Goal: Check status: Check status

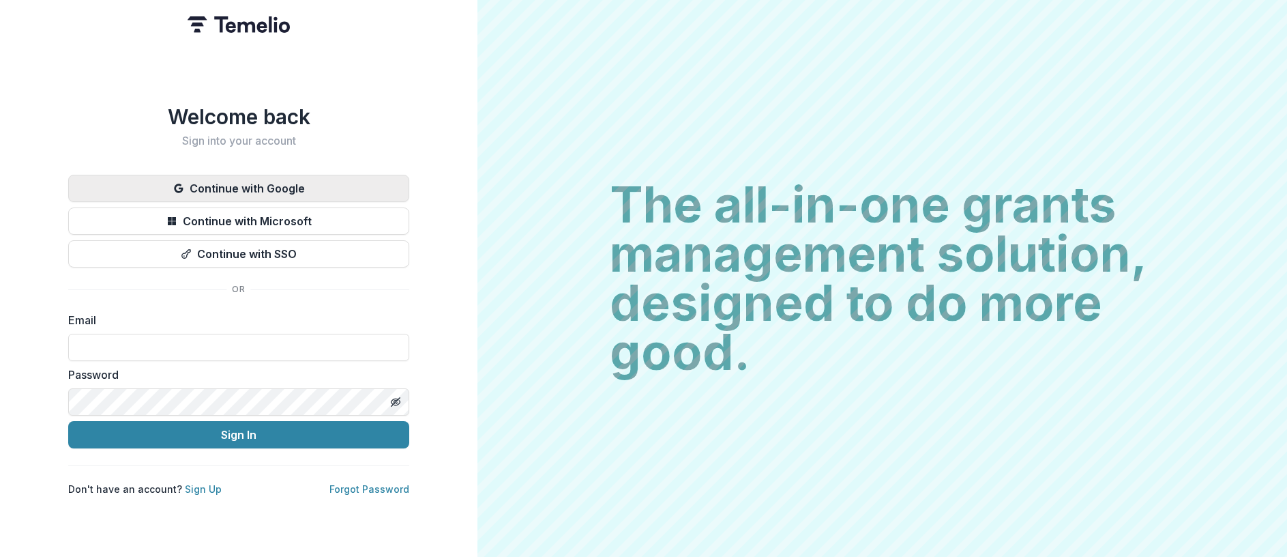
click at [173, 194] on button "Continue with Google" at bounding box center [238, 188] width 341 height 27
click at [141, 353] on input at bounding box center [238, 347] width 341 height 27
type input "**********"
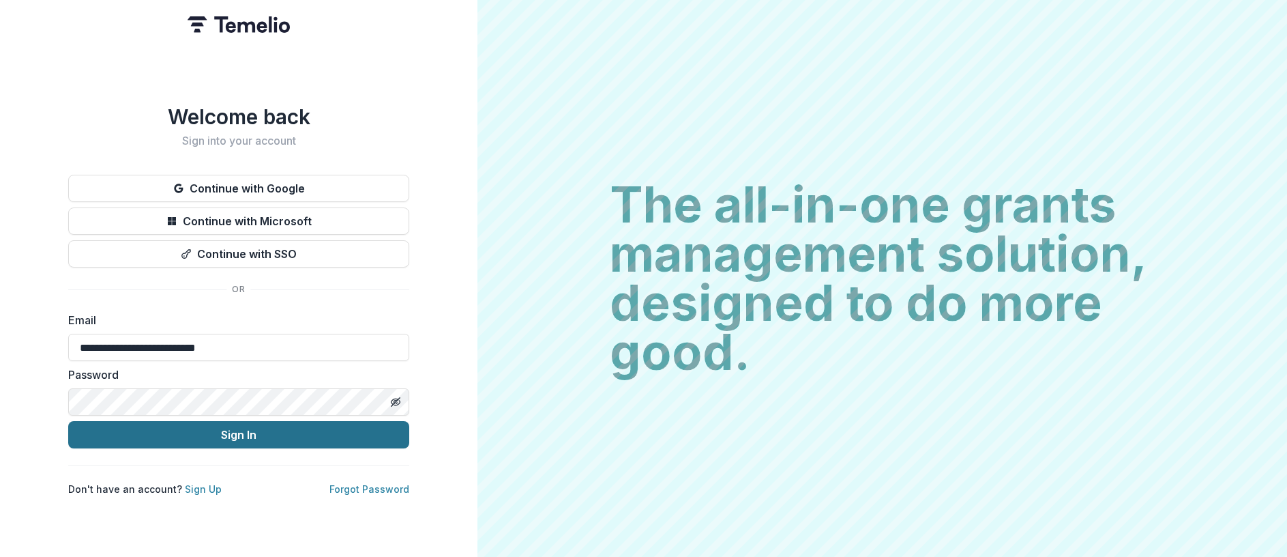
click at [195, 430] on button "Sign In" at bounding box center [238, 434] width 341 height 27
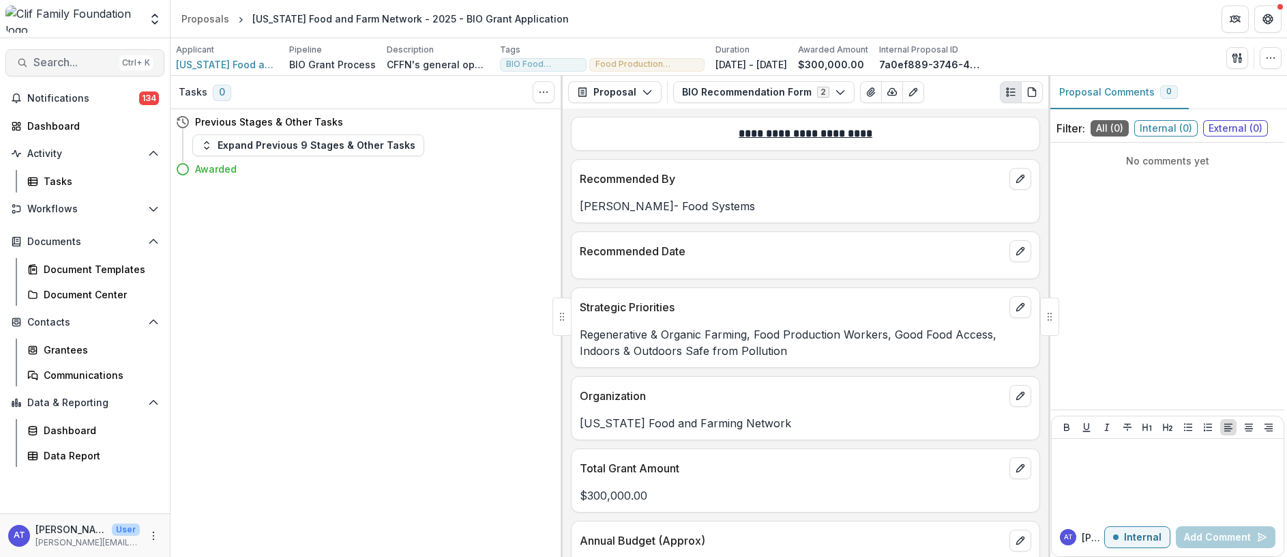
click at [39, 74] on button "Search... Ctrl + K" at bounding box center [84, 62] width 159 height 27
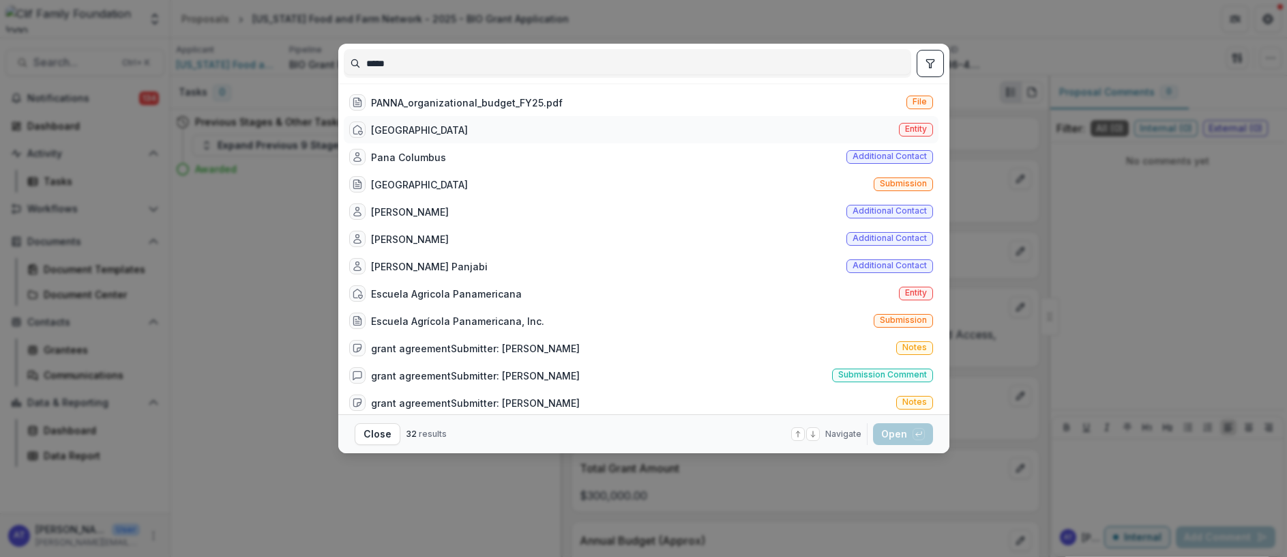
click at [422, 127] on div "[GEOGRAPHIC_DATA]" at bounding box center [419, 130] width 97 height 14
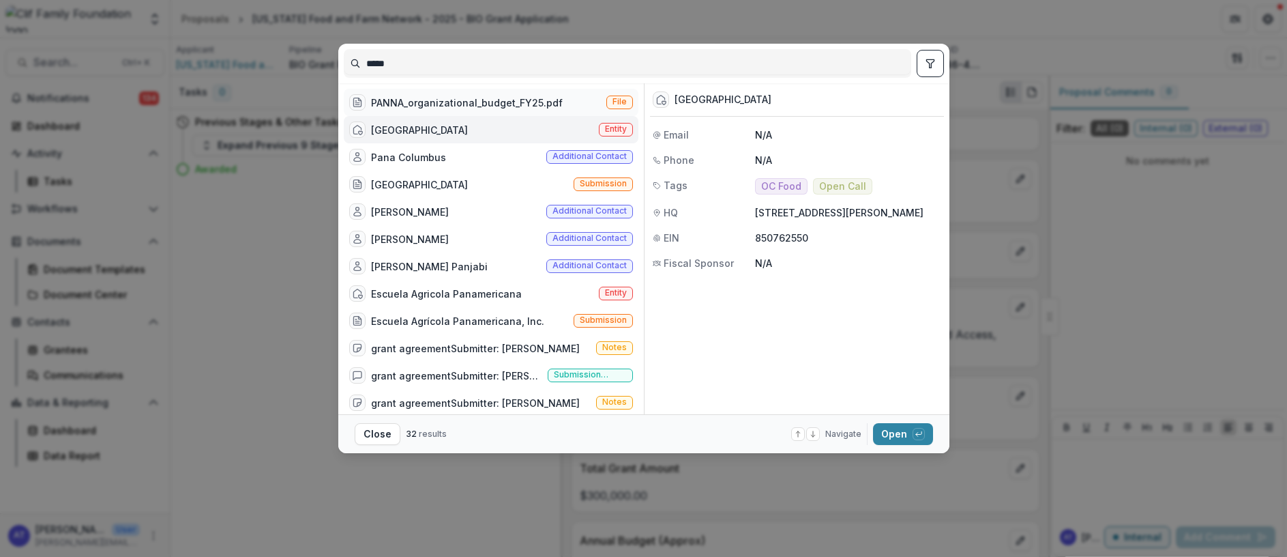
click at [412, 104] on div "PANNA_organizational_budget_FY25.pdf" at bounding box center [467, 102] width 192 height 14
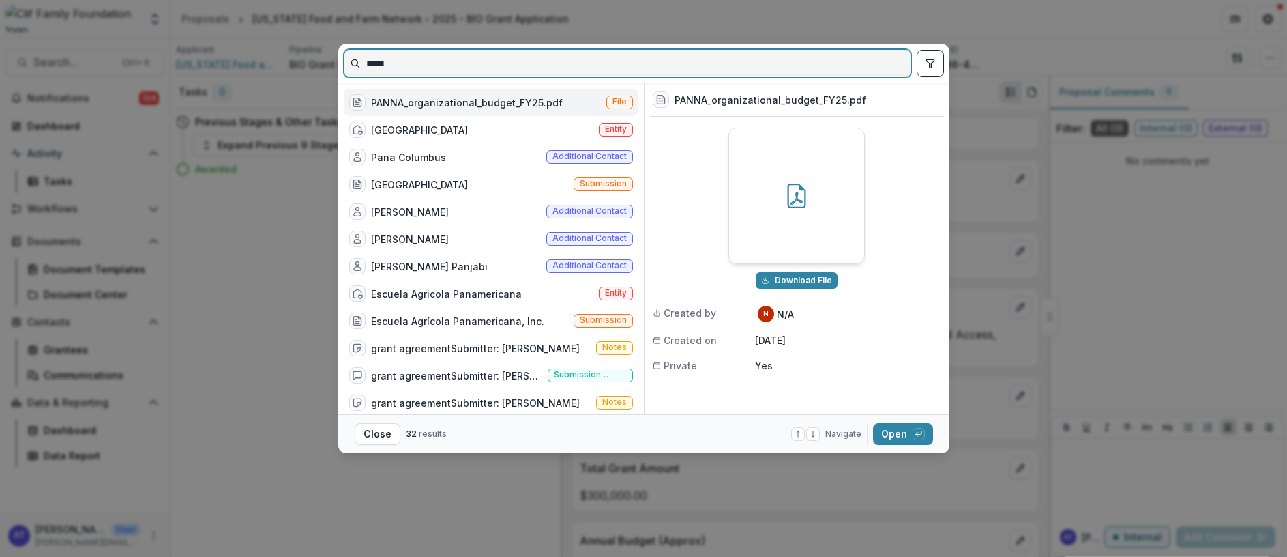
click at [419, 61] on input "*****" at bounding box center [627, 64] width 566 height 22
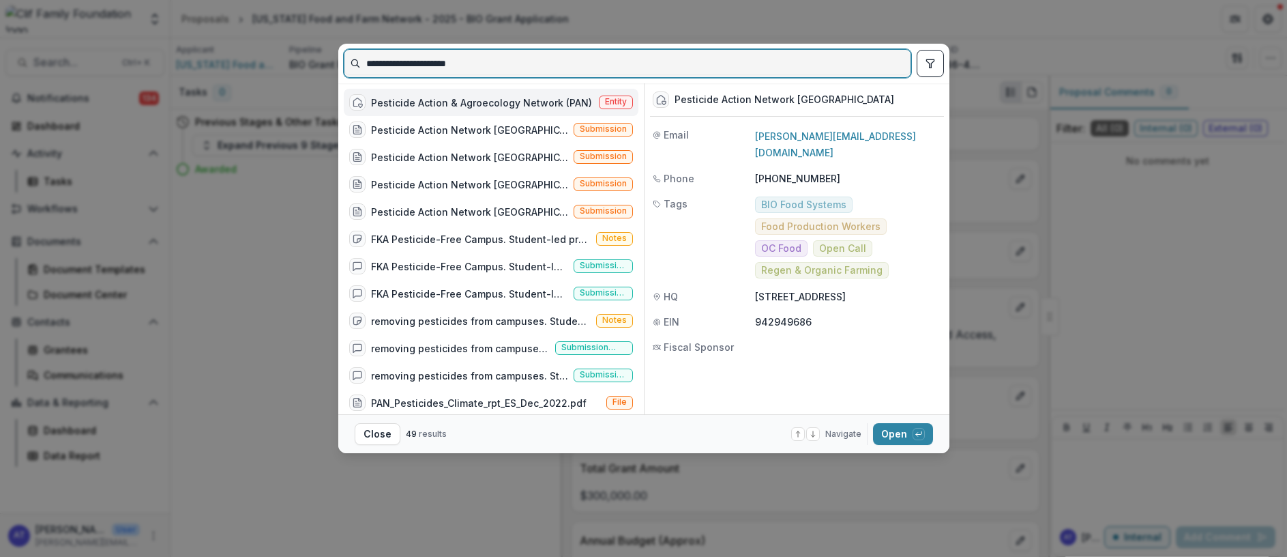
type input "**********"
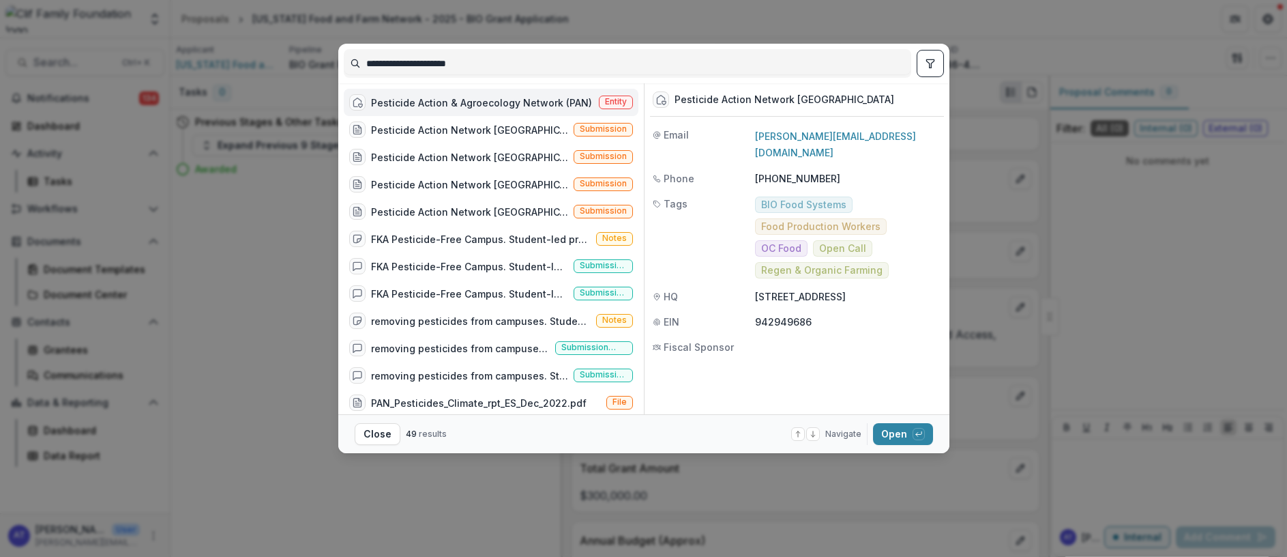
click at [490, 108] on div "Pesticide Action & Agroecology Network (PAN)" at bounding box center [481, 102] width 221 height 14
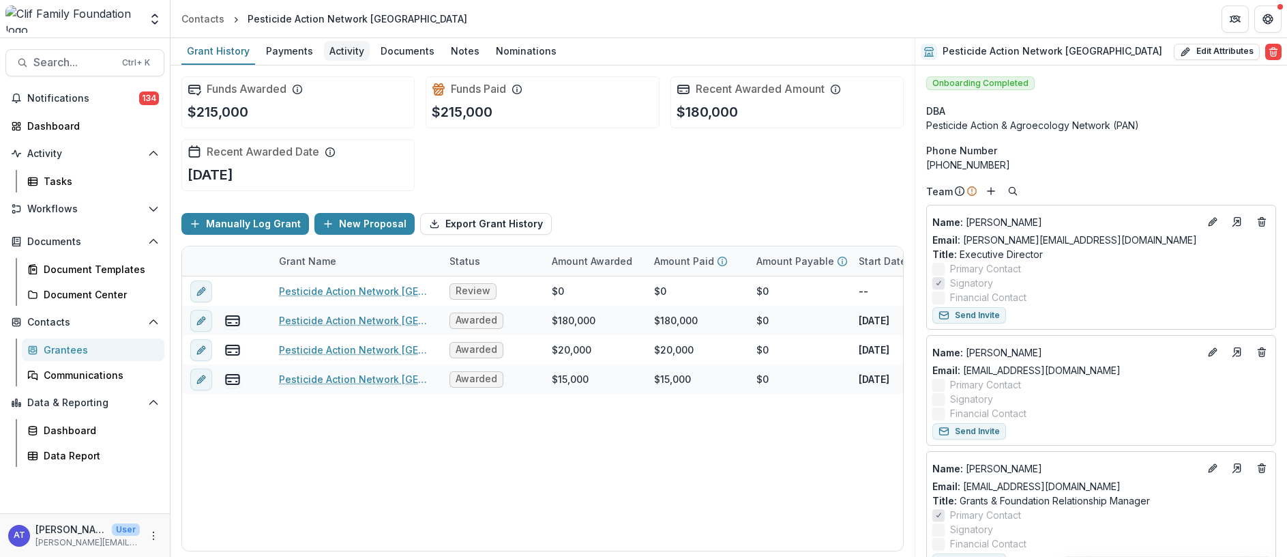
click at [344, 54] on div "Activity" at bounding box center [347, 51] width 46 height 20
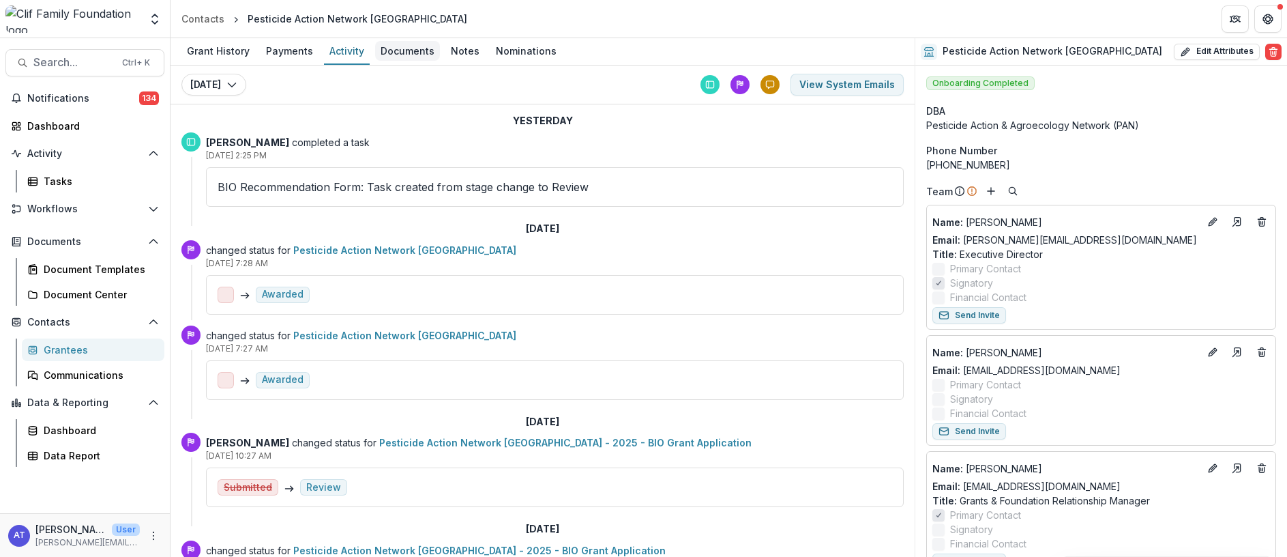
click at [398, 54] on div "Documents" at bounding box center [407, 51] width 65 height 20
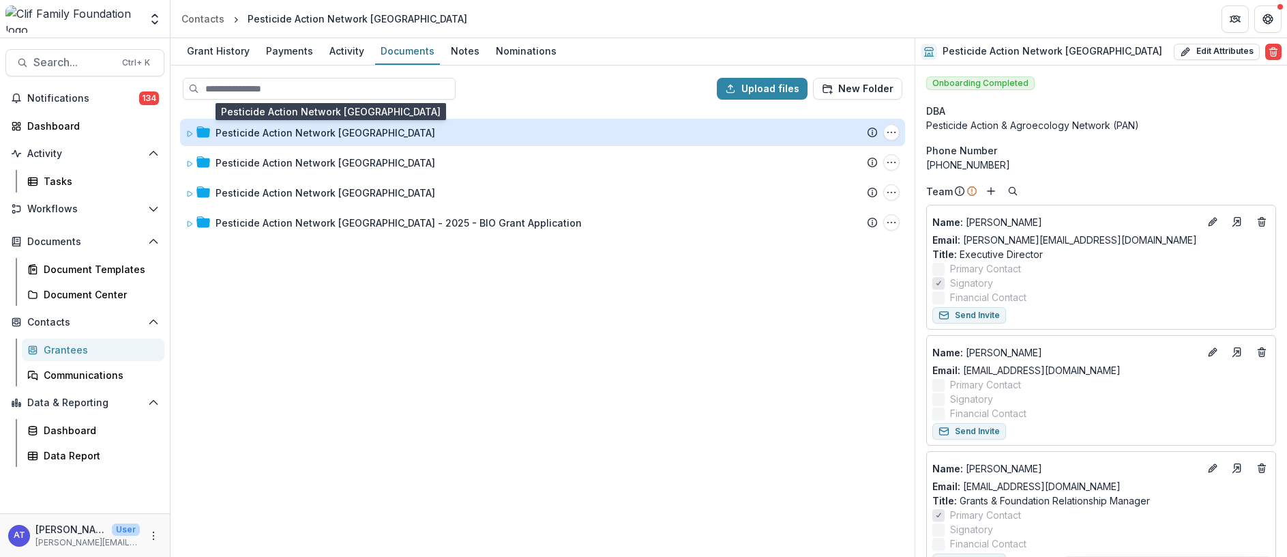
click at [284, 134] on div "Pesticide Action Network [GEOGRAPHIC_DATA]" at bounding box center [326, 132] width 220 height 14
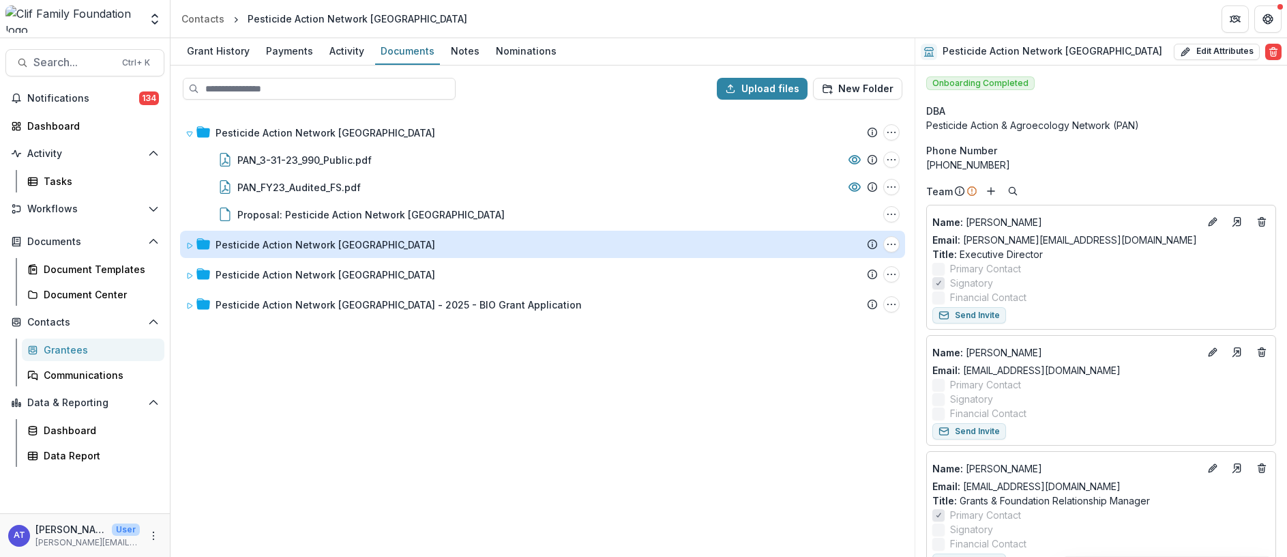
click at [286, 241] on div "Pesticide Action Network [GEOGRAPHIC_DATA]" at bounding box center [326, 244] width 220 height 14
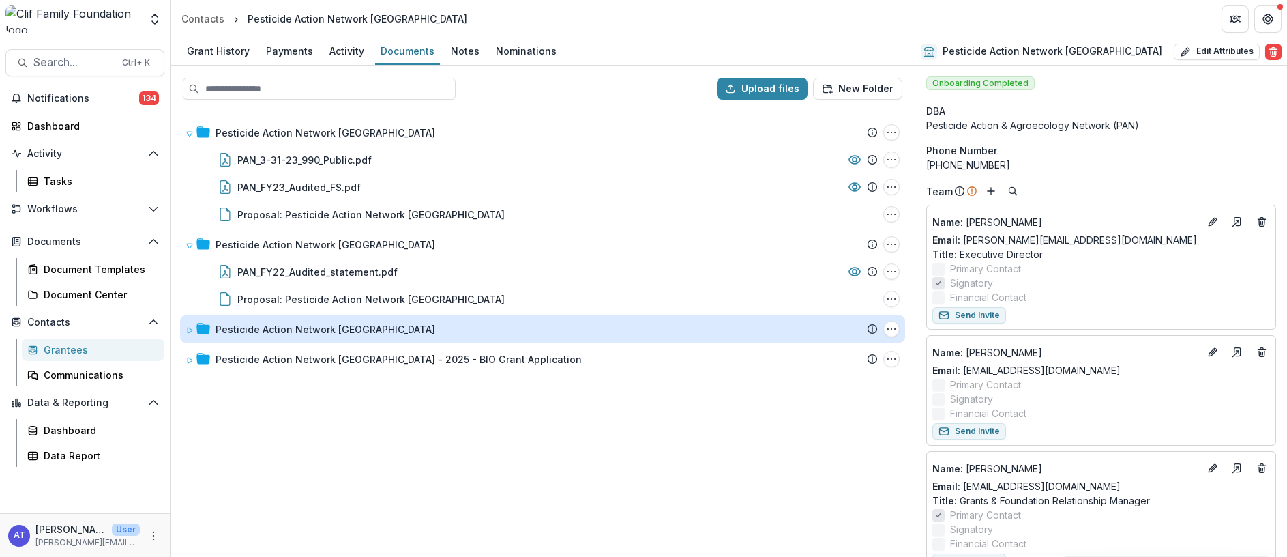
click at [252, 329] on div "Pesticide Action Network [GEOGRAPHIC_DATA]" at bounding box center [326, 329] width 220 height 14
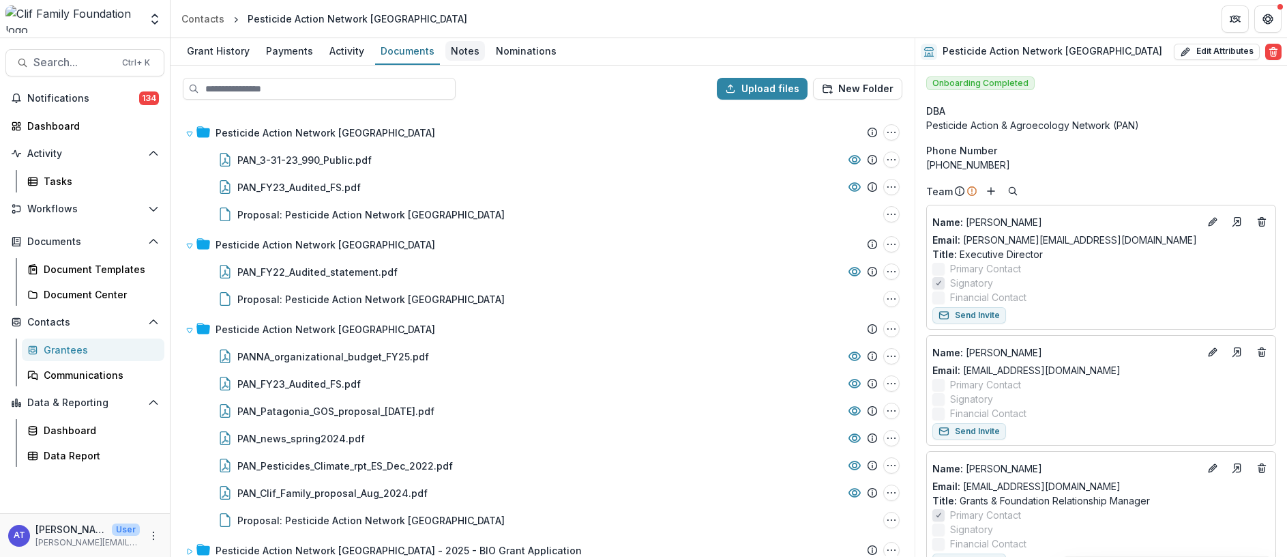
click at [462, 55] on div "Notes" at bounding box center [465, 51] width 40 height 20
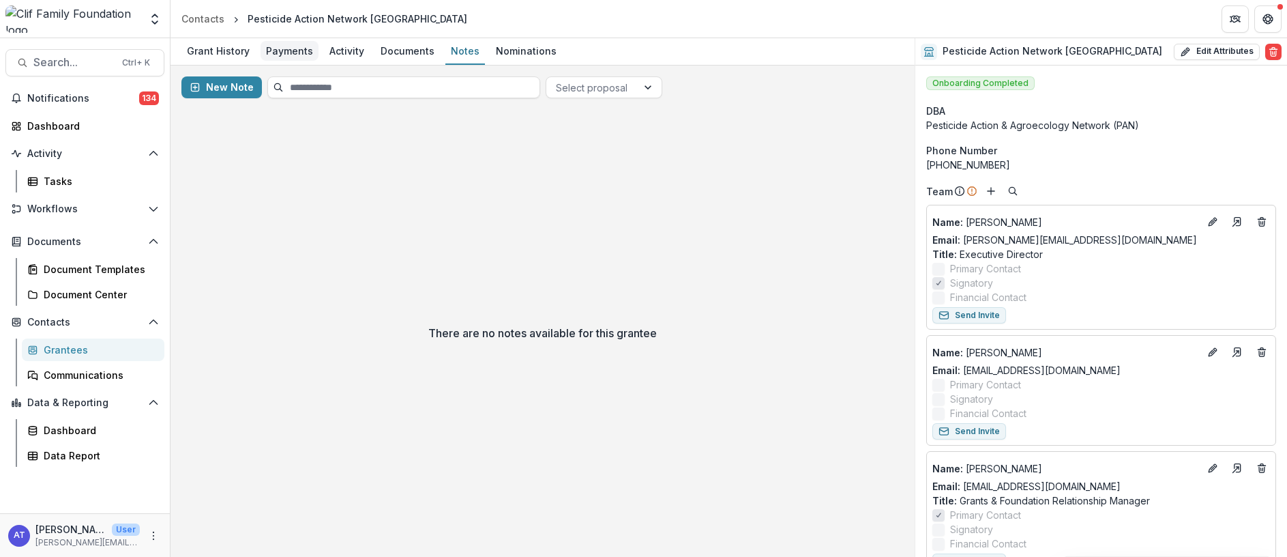
click at [282, 53] on div "Payments" at bounding box center [290, 51] width 58 height 20
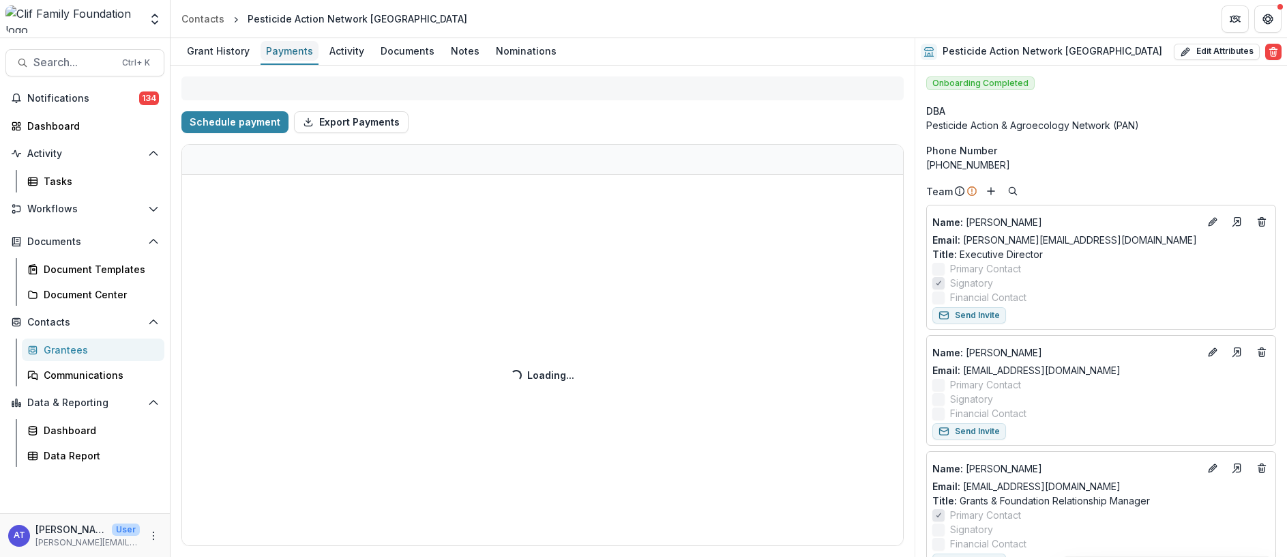
select select "****"
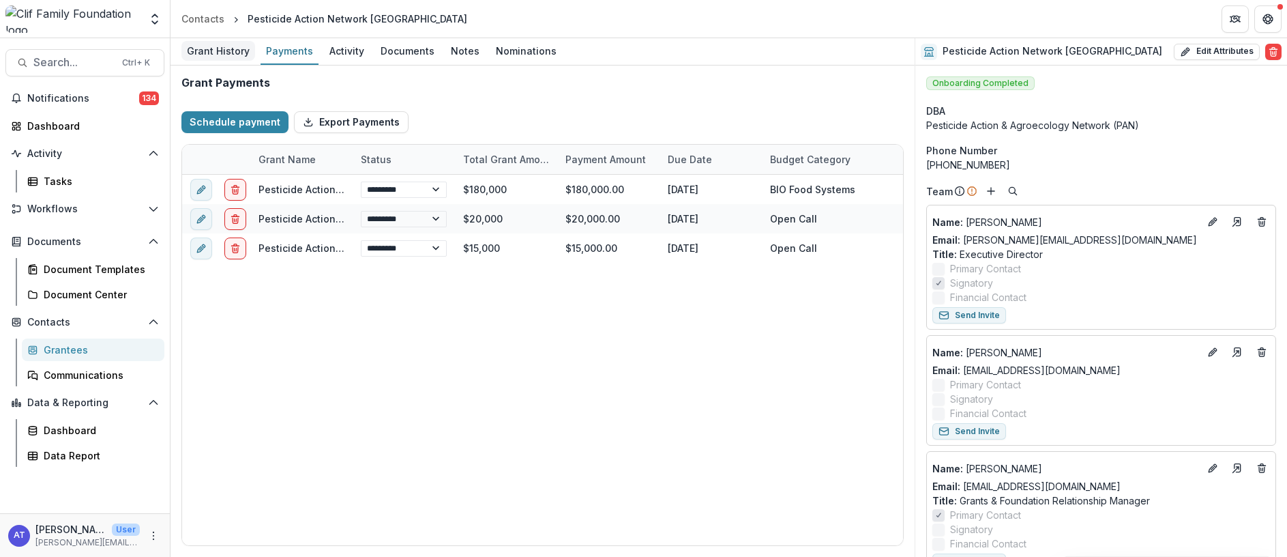
click at [218, 54] on div "Grant History" at bounding box center [218, 51] width 74 height 20
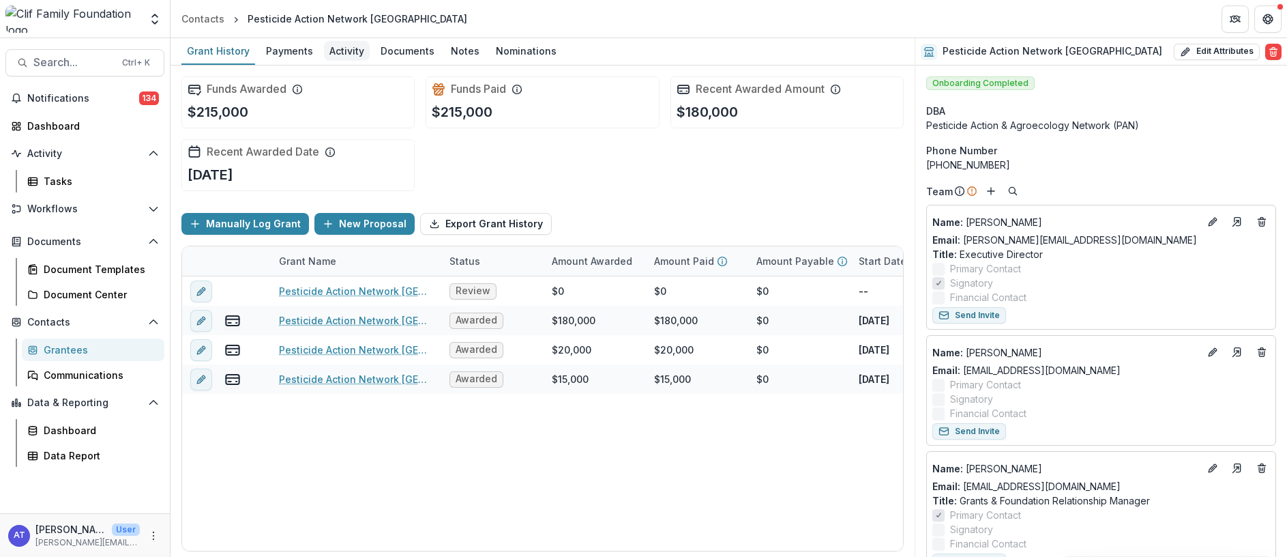
click at [344, 56] on div "Activity" at bounding box center [347, 51] width 46 height 20
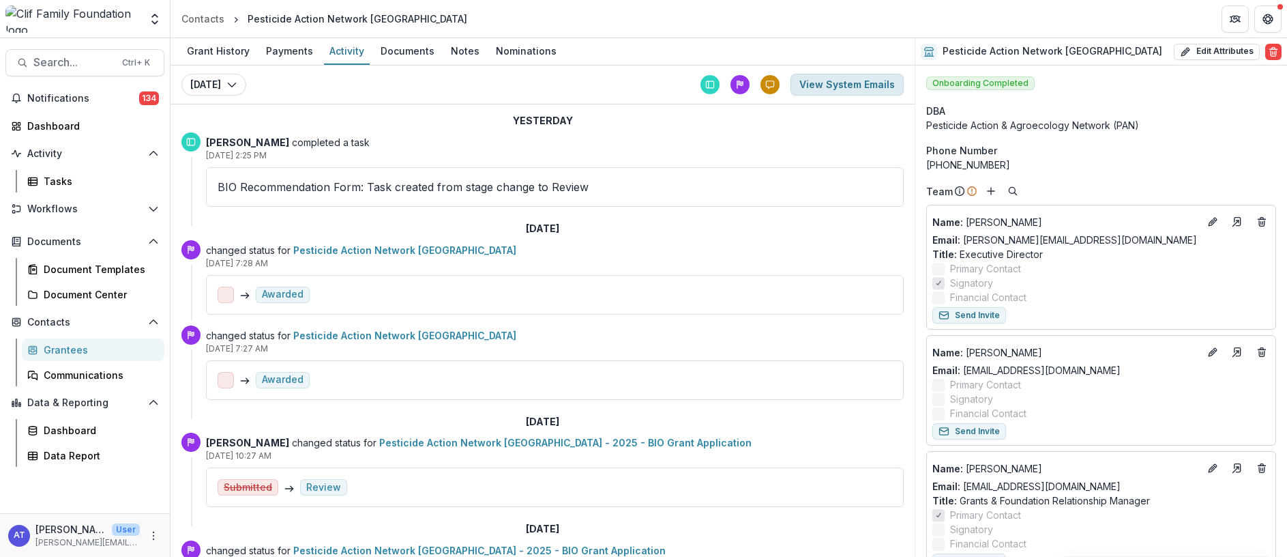
click at [840, 87] on button "View System Emails" at bounding box center [846, 85] width 113 height 22
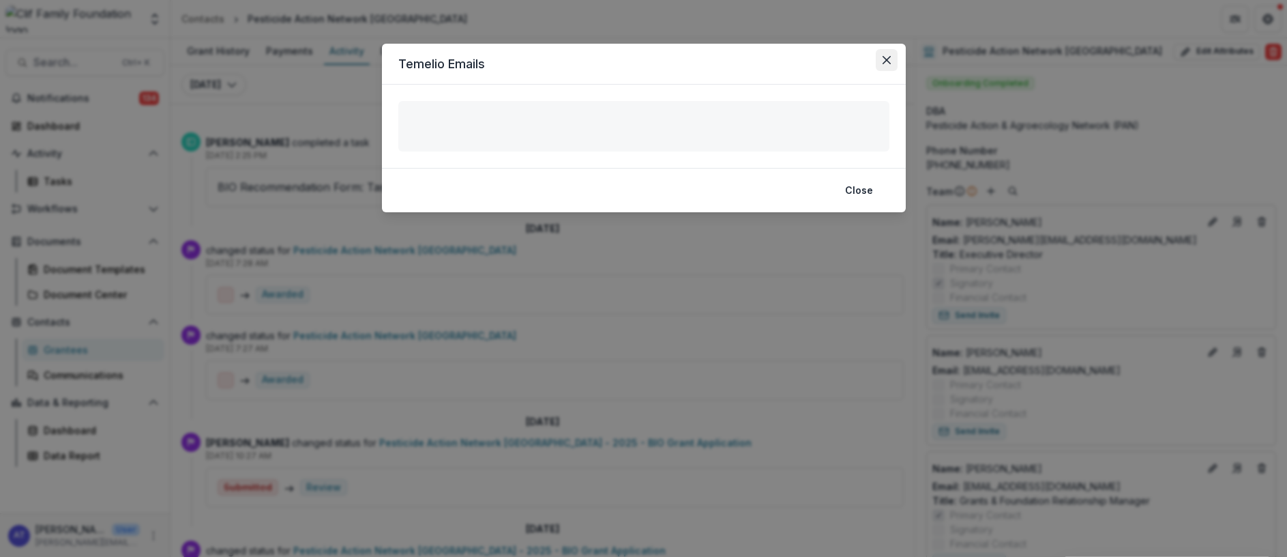
click at [886, 61] on icon "Close" at bounding box center [887, 60] width 8 height 8
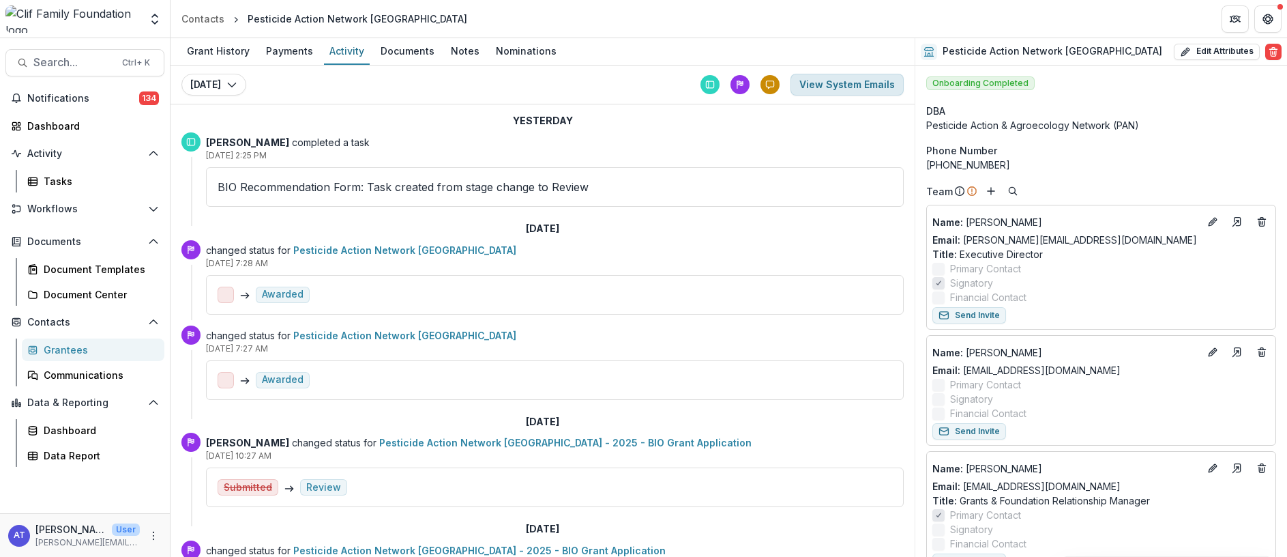
click at [843, 88] on button "View System Emails" at bounding box center [846, 85] width 113 height 22
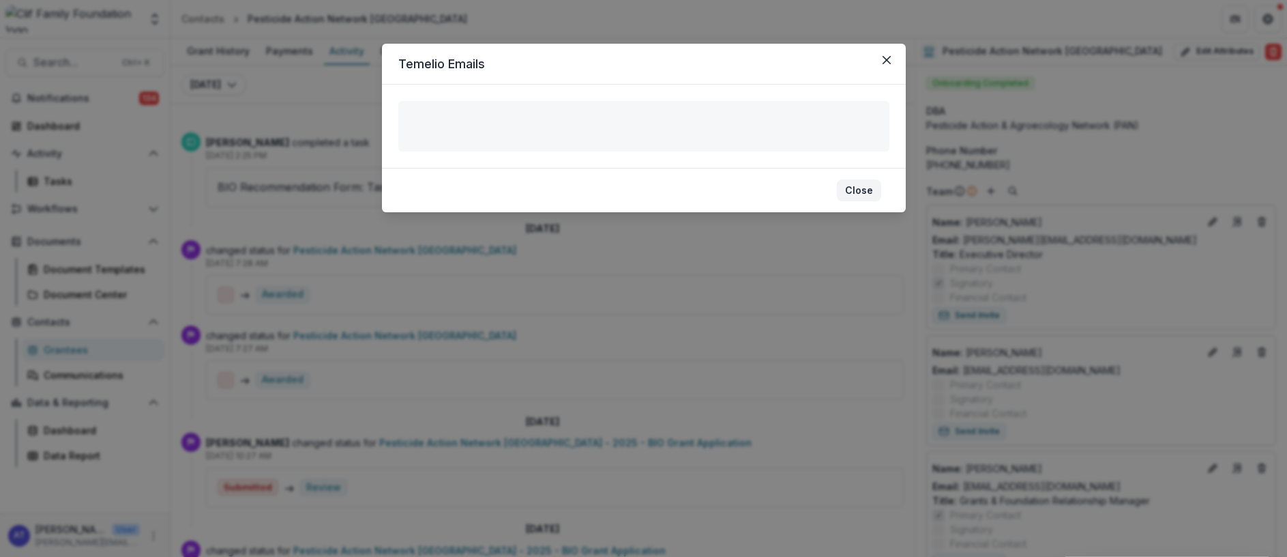
click at [855, 180] on button "Close" at bounding box center [859, 190] width 44 height 22
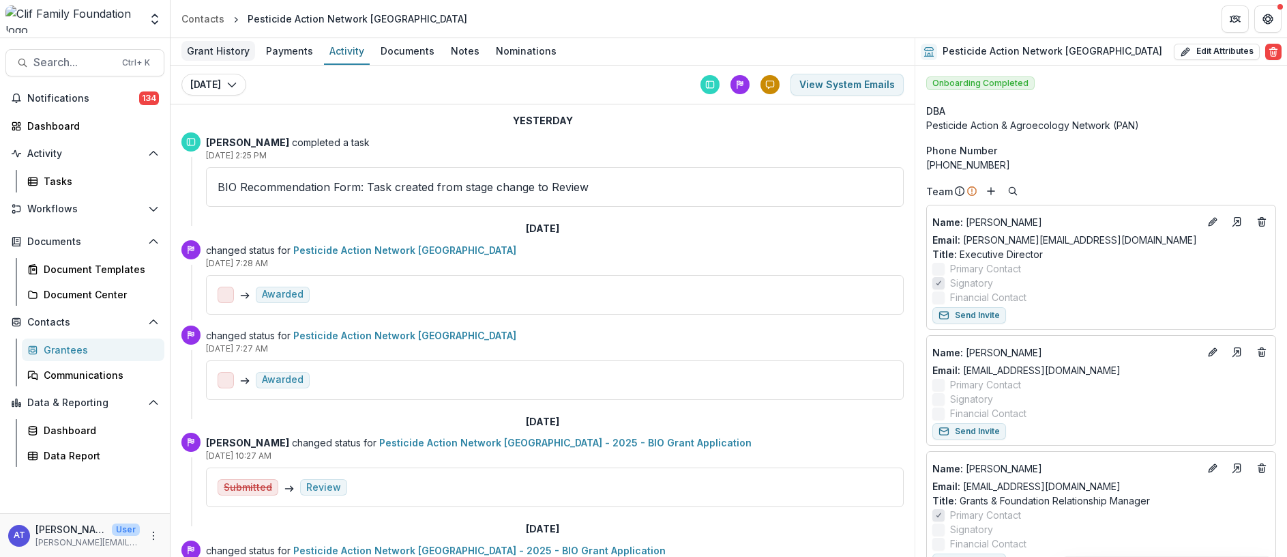
click at [217, 53] on div "Grant History" at bounding box center [218, 51] width 74 height 20
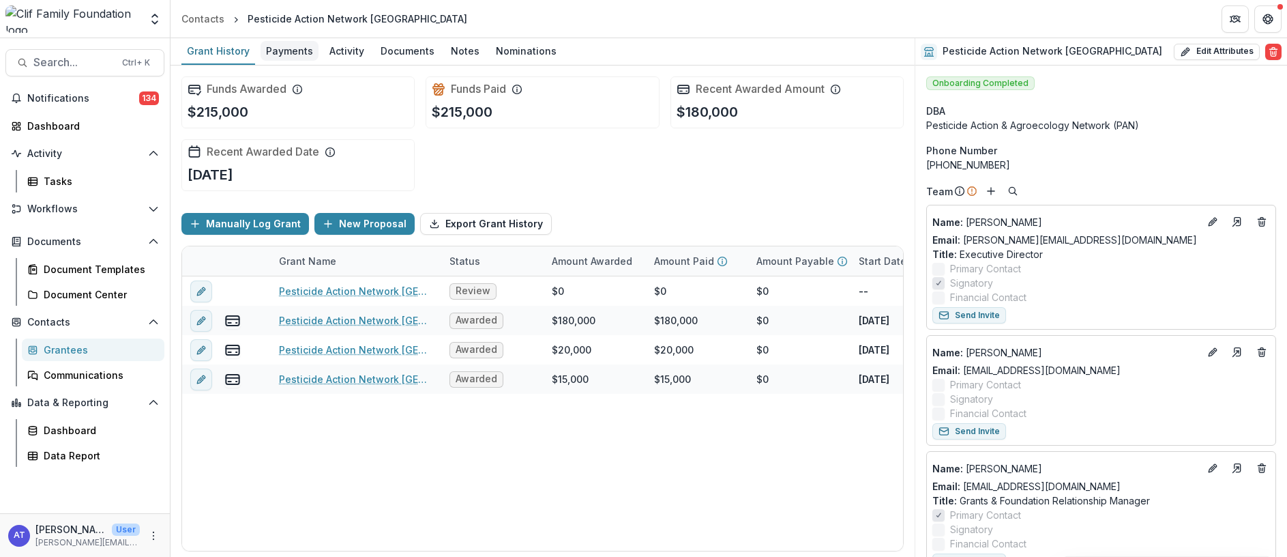
click at [290, 53] on div "Payments" at bounding box center [290, 51] width 58 height 20
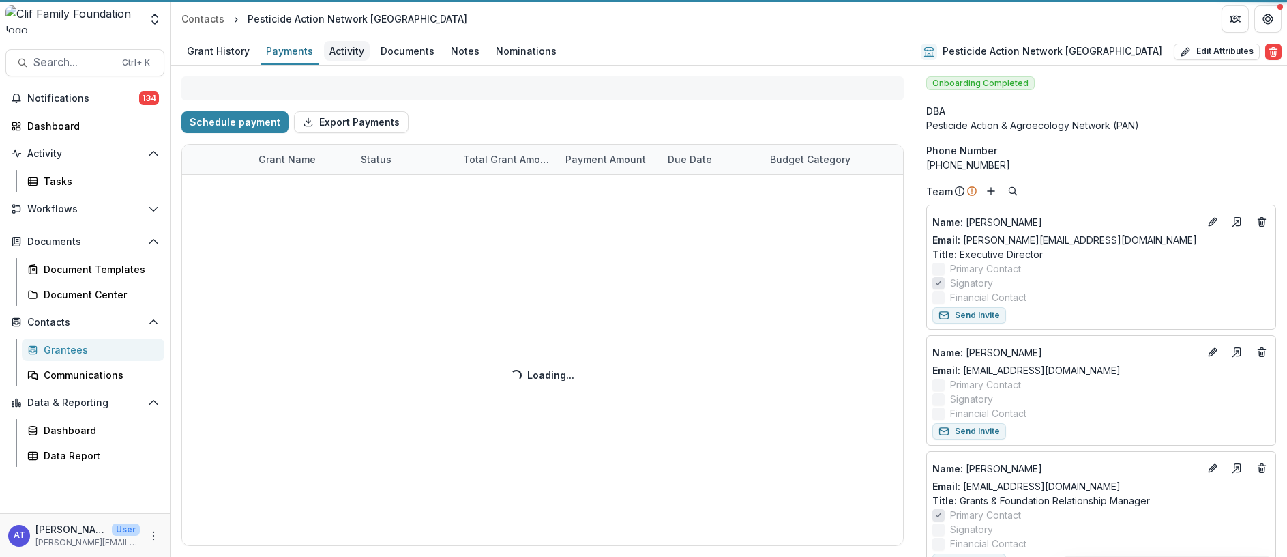
select select "****"
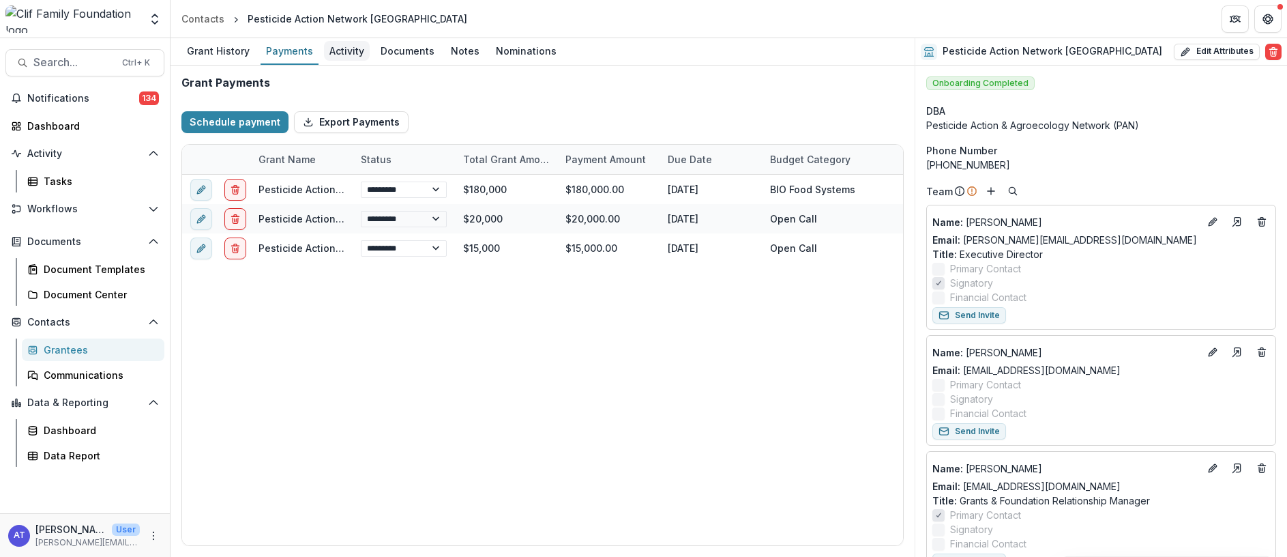
click at [349, 51] on div "Activity" at bounding box center [347, 51] width 46 height 20
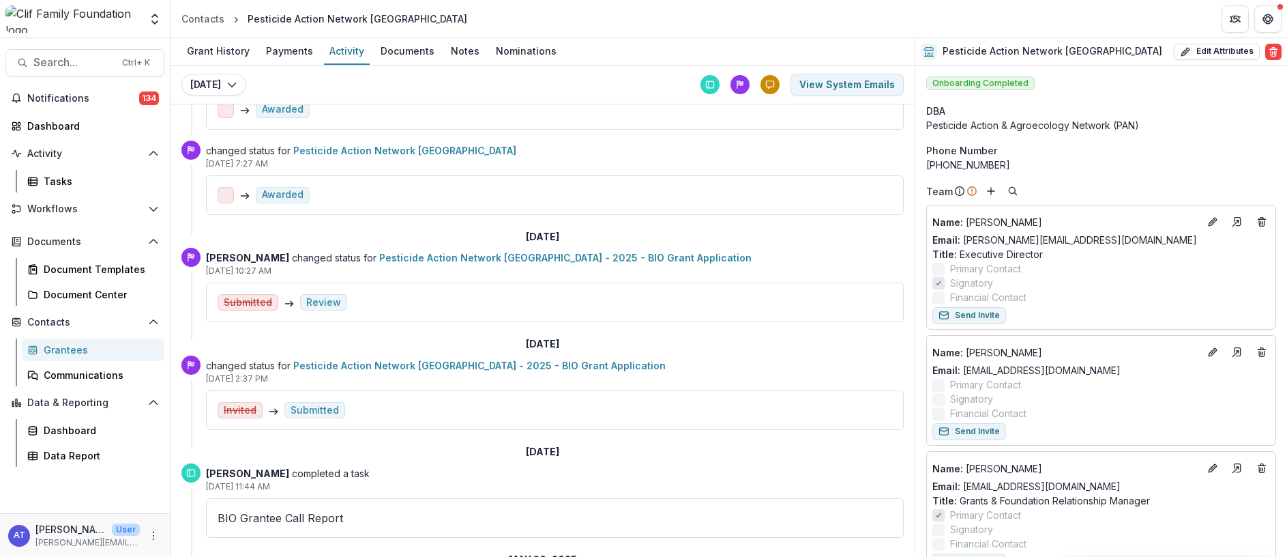
scroll to position [205, 0]
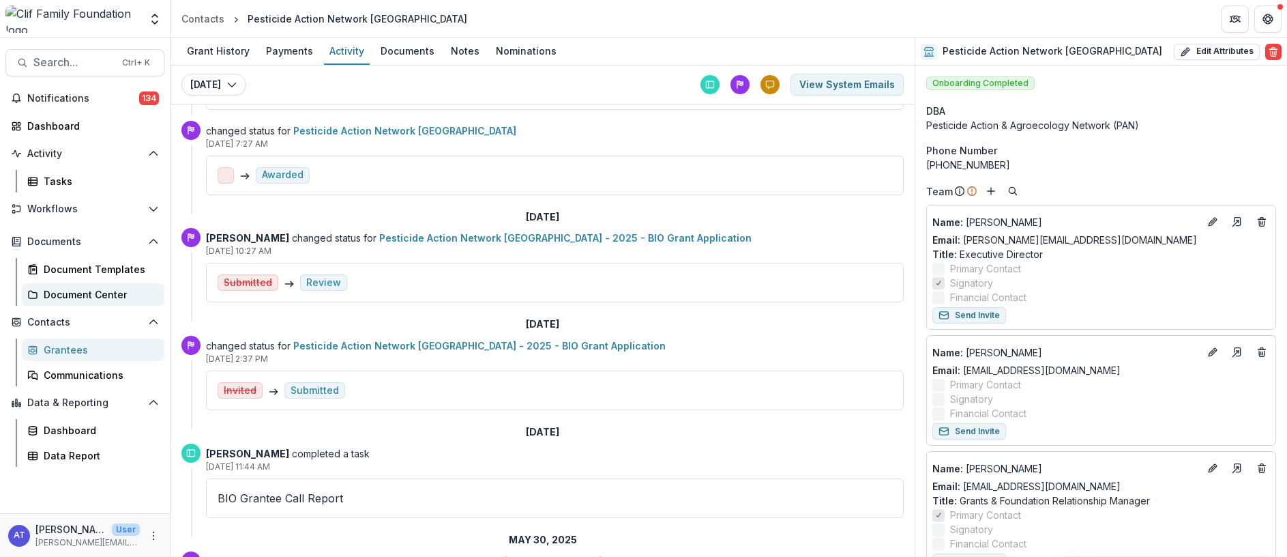
click at [72, 301] on link "Document Center" at bounding box center [93, 294] width 143 height 23
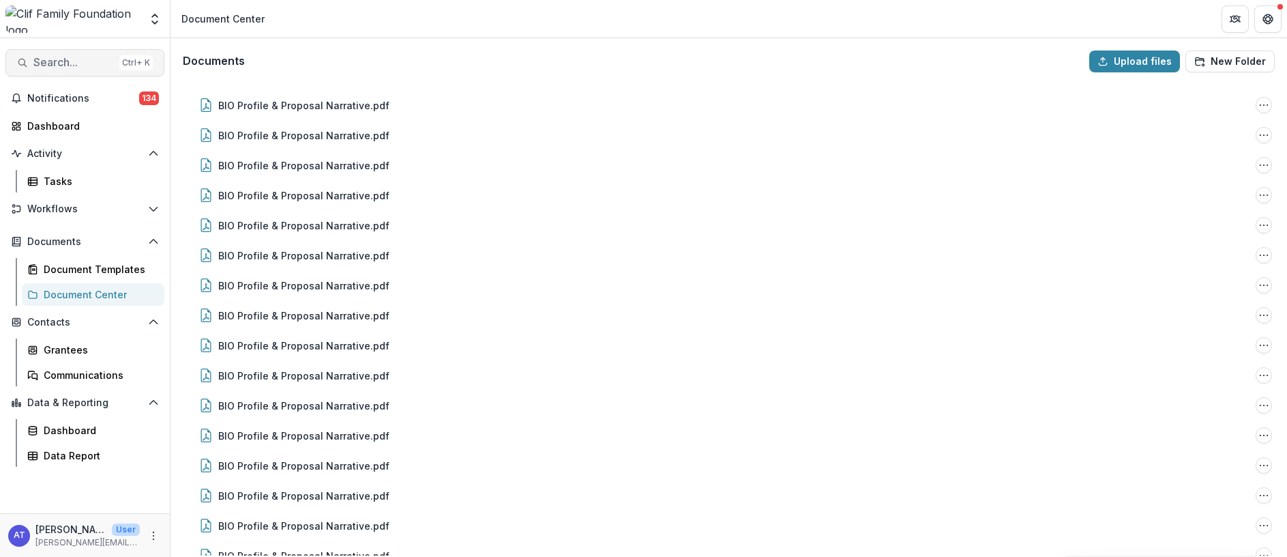
click at [48, 65] on span "Search..." at bounding box center [73, 62] width 80 height 13
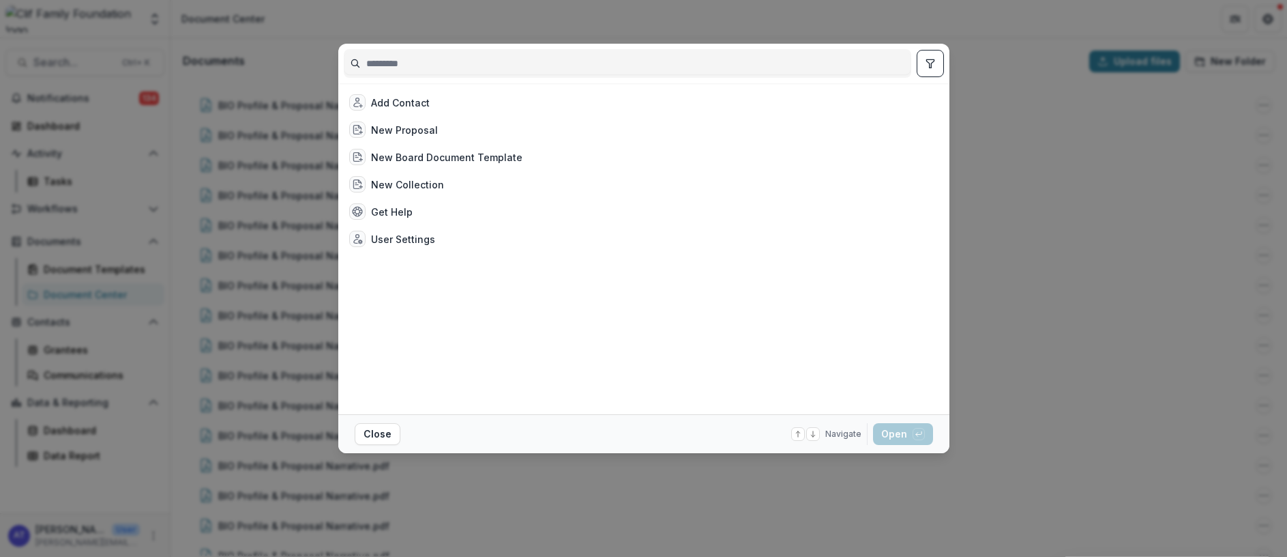
click at [422, 59] on input at bounding box center [627, 64] width 566 height 22
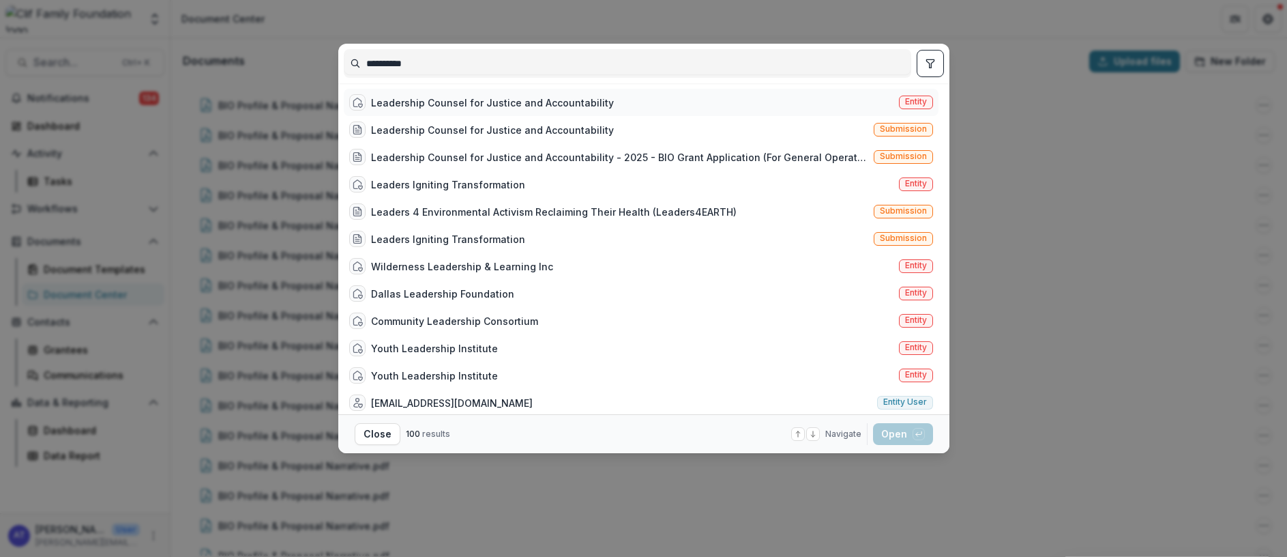
type input "*********"
click at [430, 100] on div "Leadership Counsel for Justice and Accountability" at bounding box center [492, 102] width 243 height 14
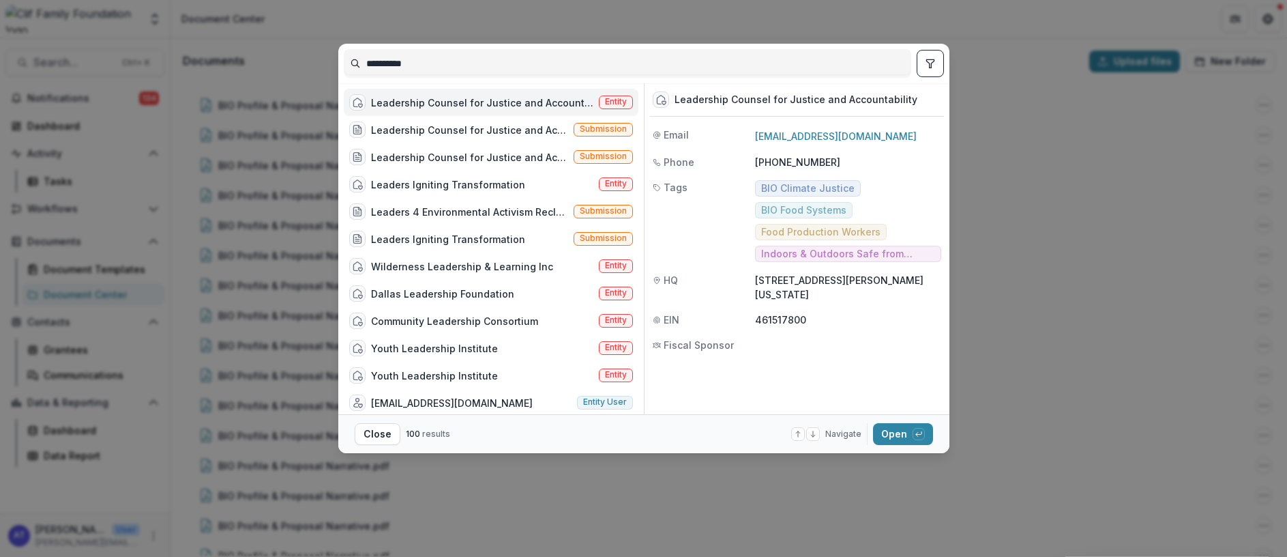
click at [514, 101] on div "Leadership Counsel for Justice and Accountability" at bounding box center [482, 102] width 222 height 14
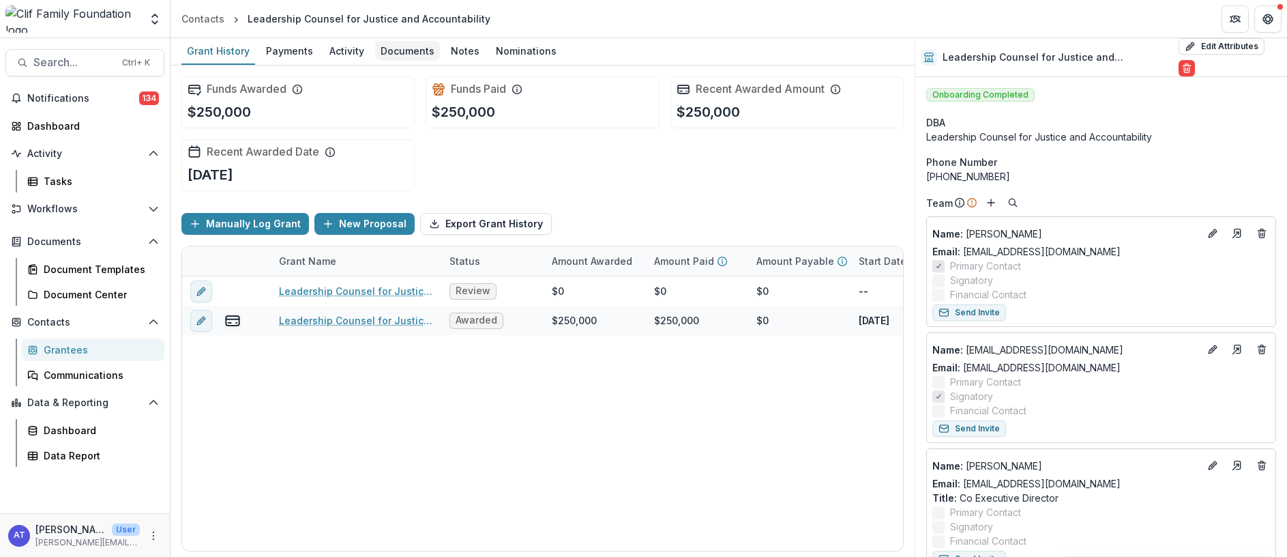
click at [399, 53] on div "Documents" at bounding box center [407, 51] width 65 height 20
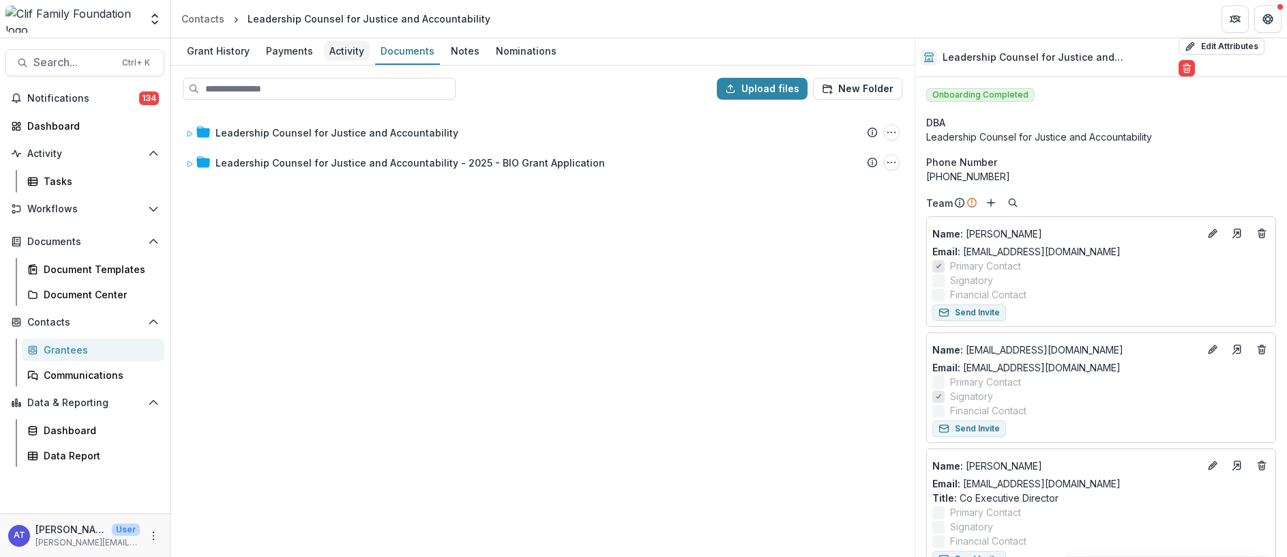
click at [340, 47] on div "Activity" at bounding box center [347, 51] width 46 height 20
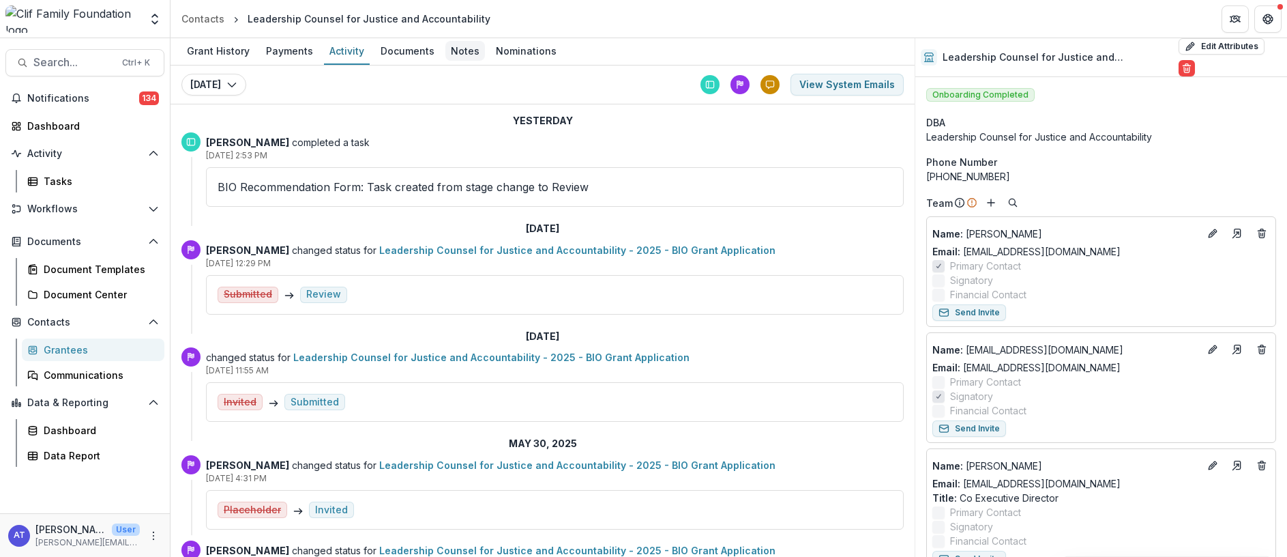
click at [459, 45] on div "Notes" at bounding box center [465, 51] width 40 height 20
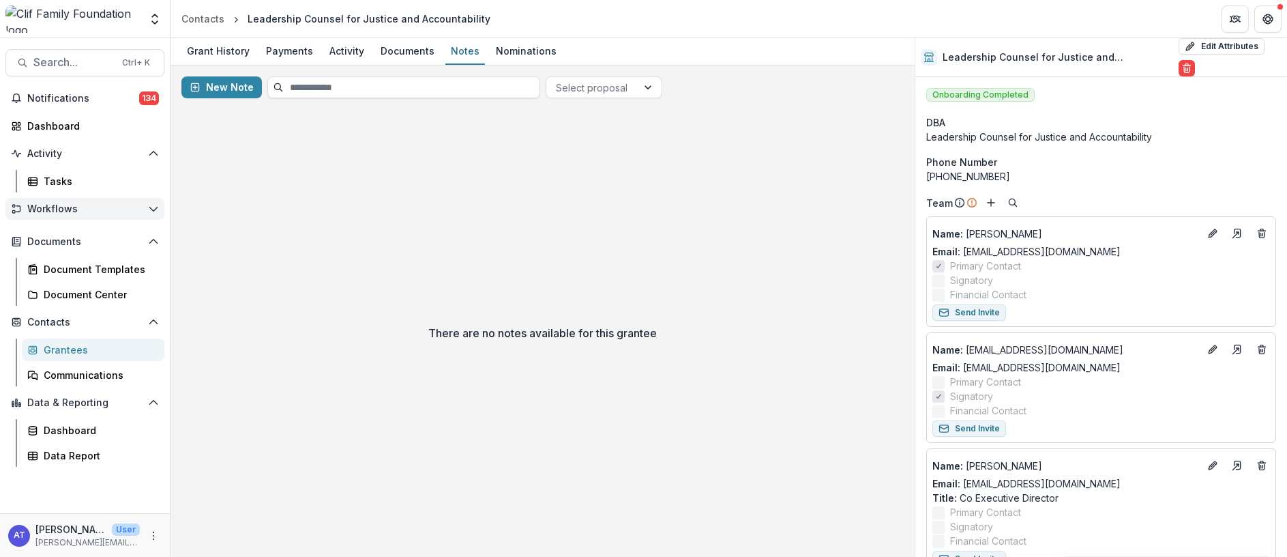
click at [153, 207] on icon "Open Workflows" at bounding box center [153, 208] width 11 height 11
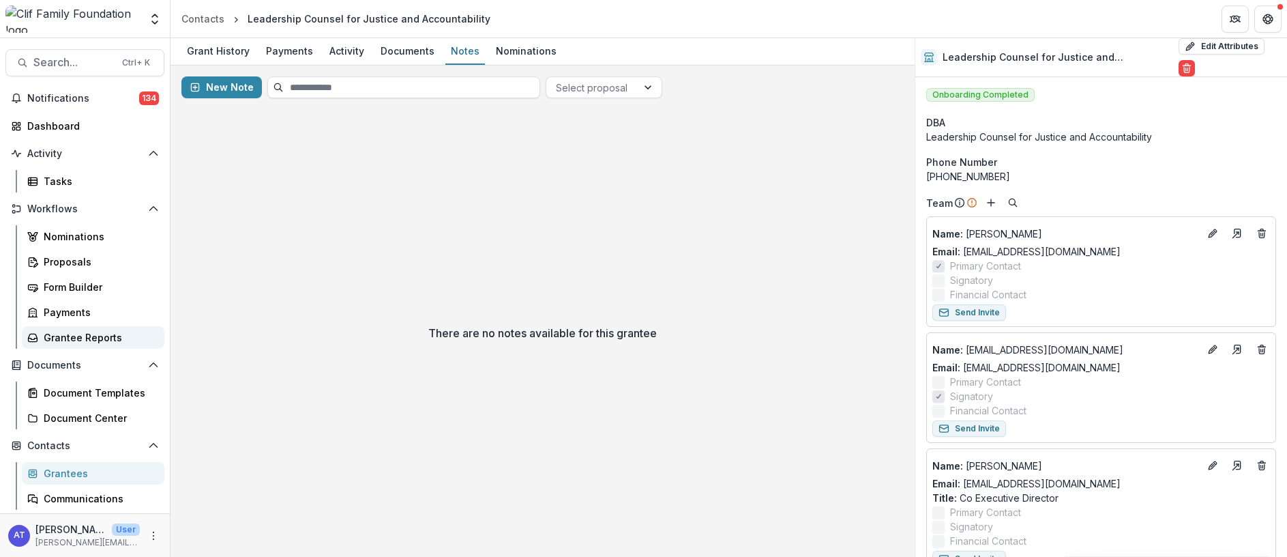
click at [51, 336] on div "Grantee Reports" at bounding box center [99, 337] width 110 height 14
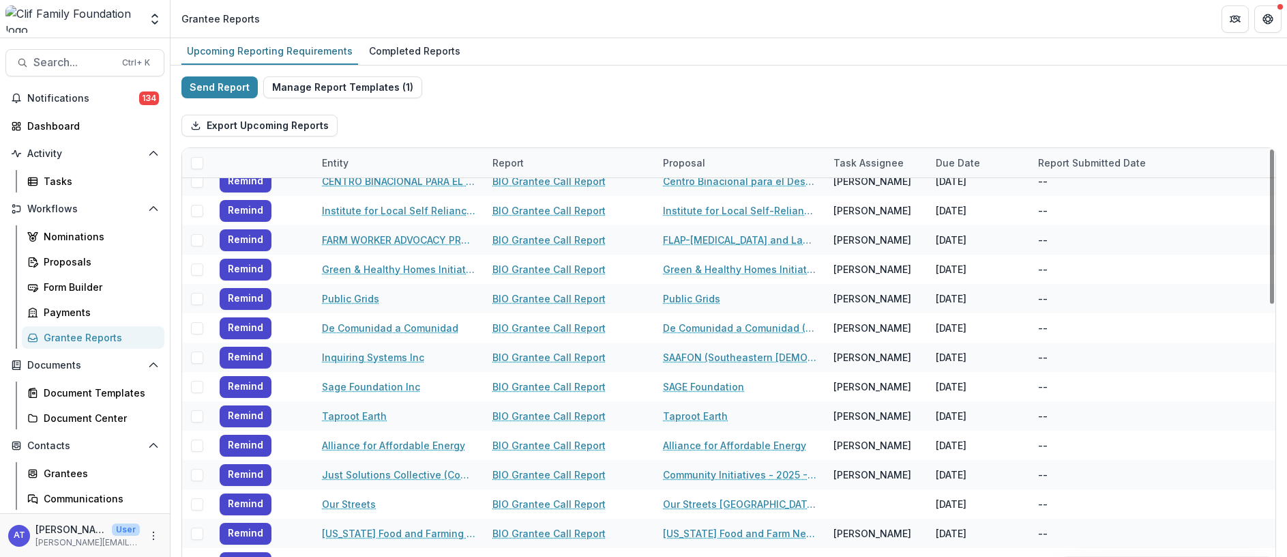
scroll to position [512, 0]
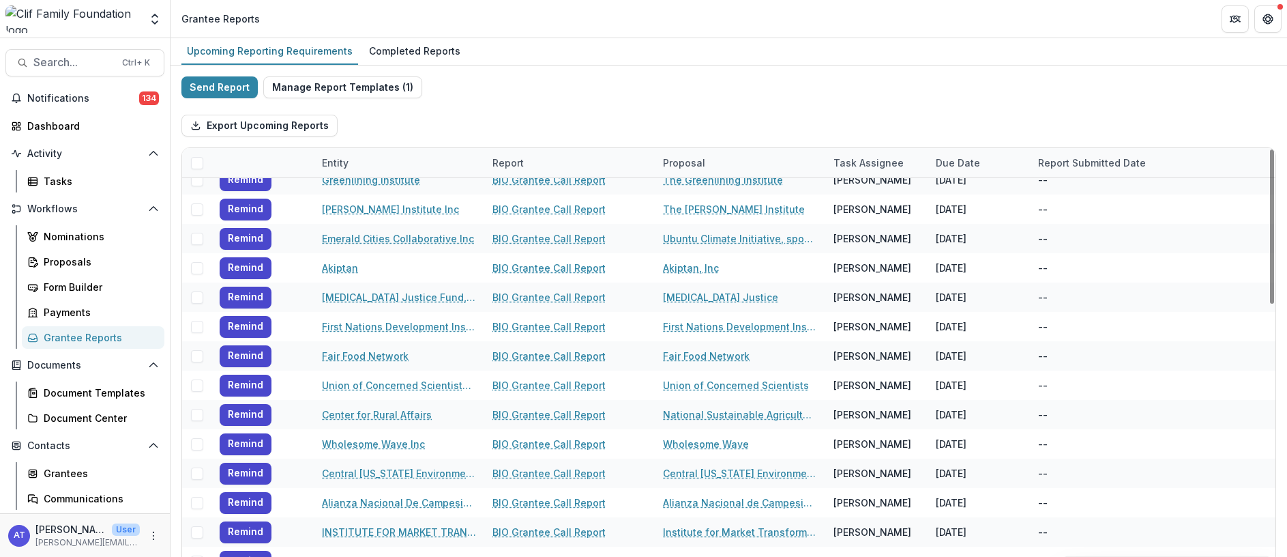
click at [80, 334] on div "Grantee Reports" at bounding box center [99, 337] width 110 height 14
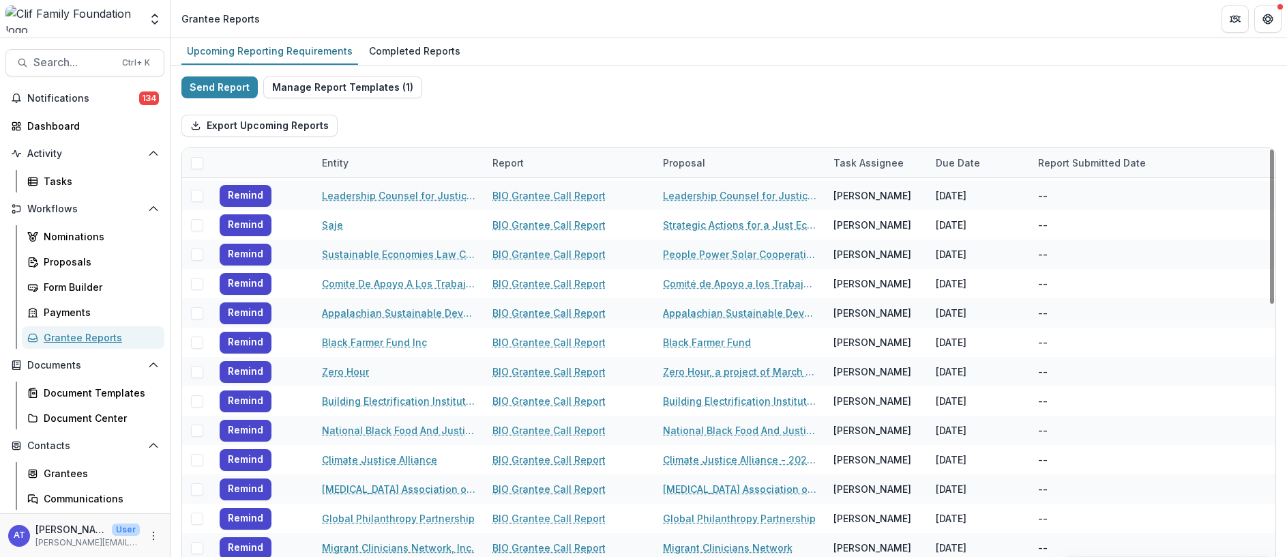
scroll to position [0, 0]
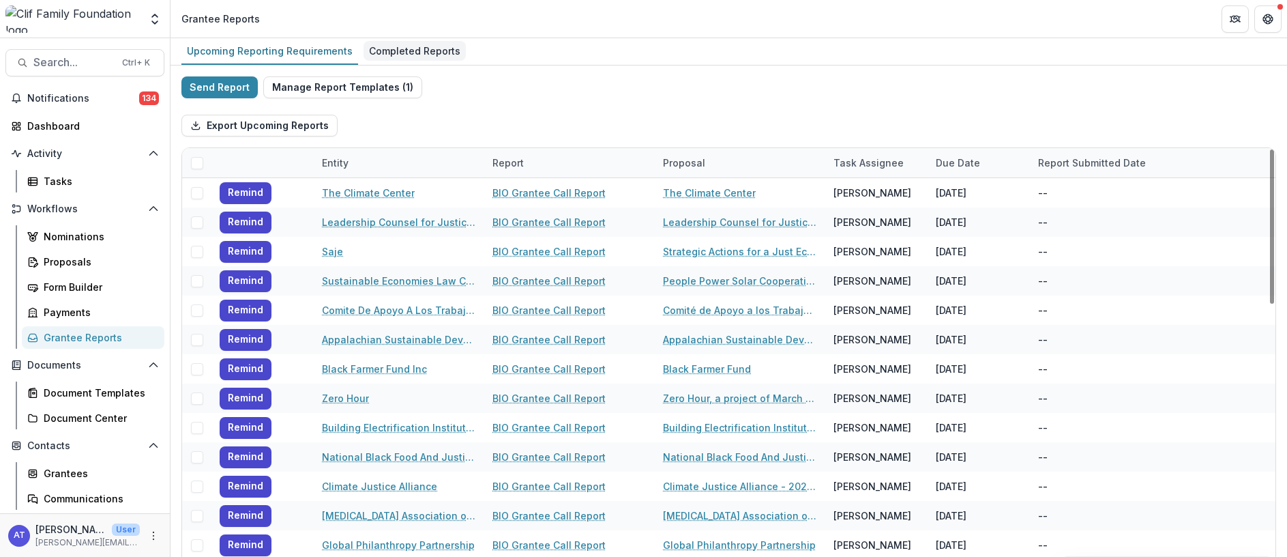
click at [412, 49] on div "Completed Reports" at bounding box center [415, 51] width 102 height 20
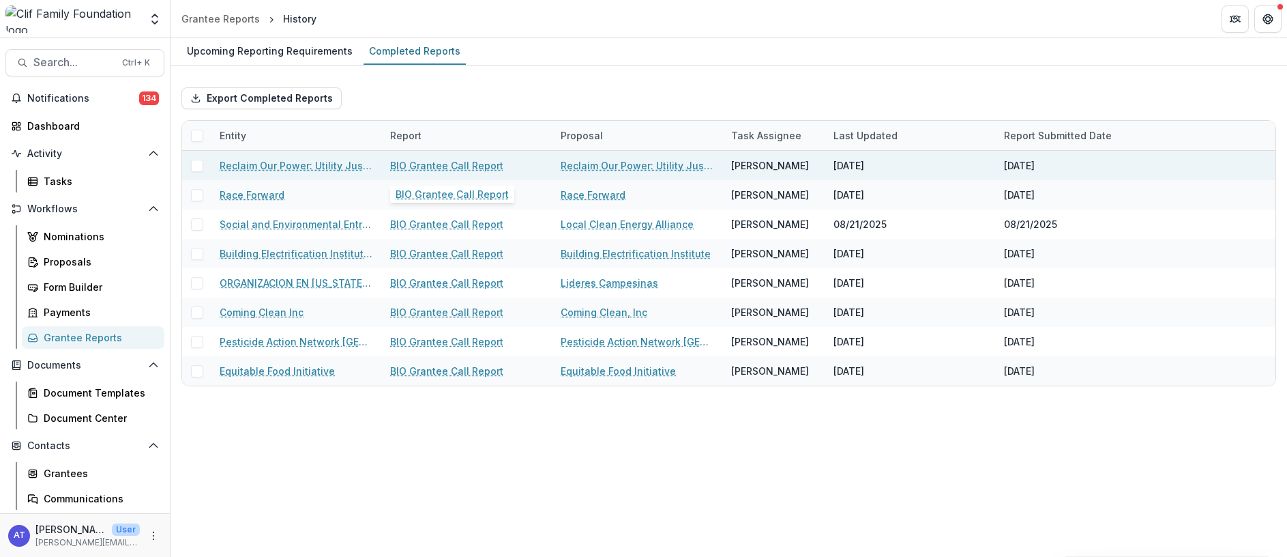
click at [424, 163] on link "BIO Grantee Call Report" at bounding box center [446, 165] width 113 height 14
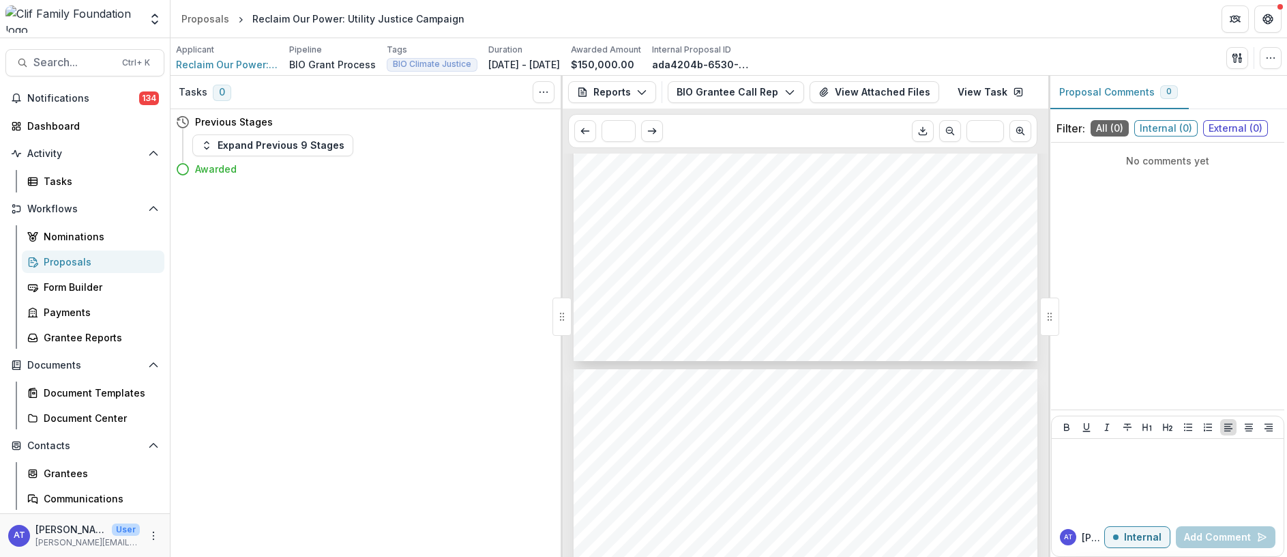
scroll to position [307, 0]
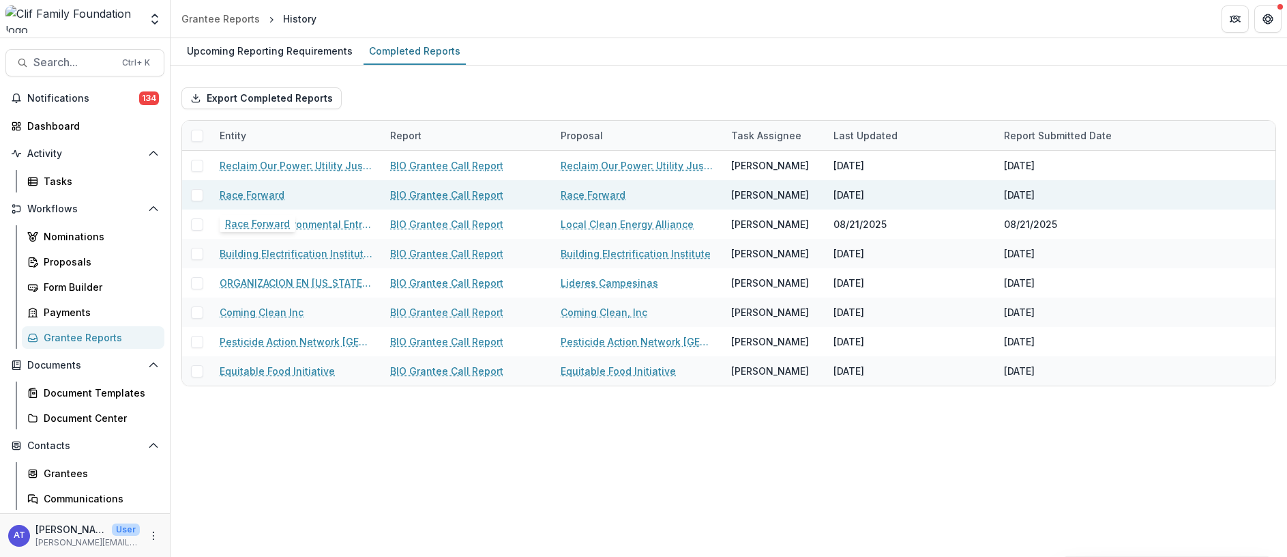
click at [247, 194] on link "Race Forward" at bounding box center [252, 195] width 65 height 14
click at [437, 196] on link "BIO Grantee Call Report" at bounding box center [446, 195] width 113 height 14
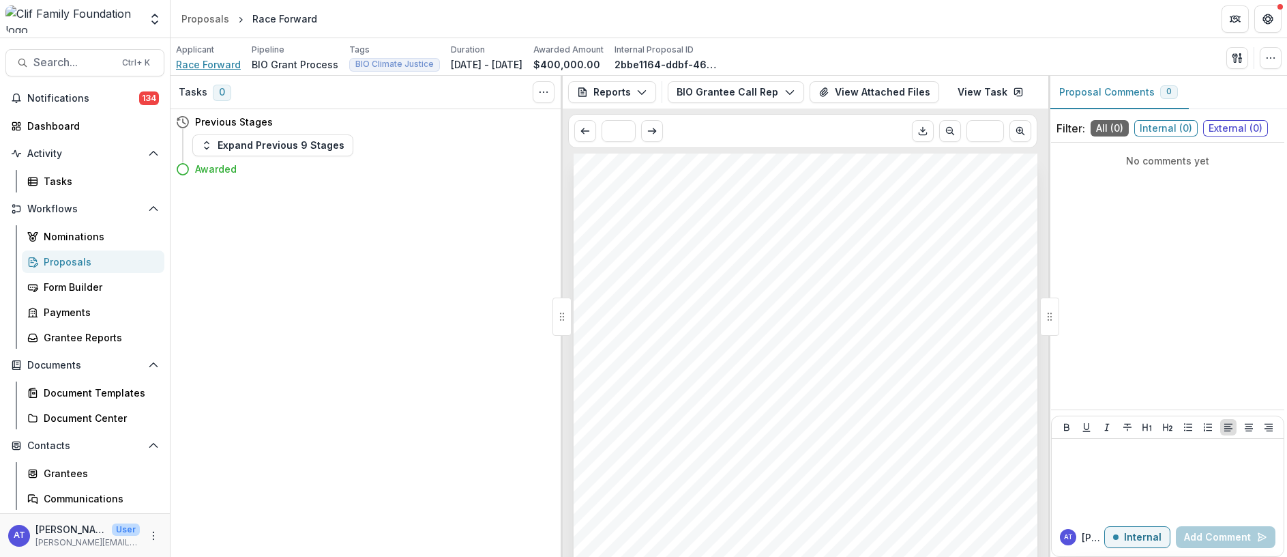
click at [201, 62] on span "Race Forward" at bounding box center [208, 64] width 65 height 14
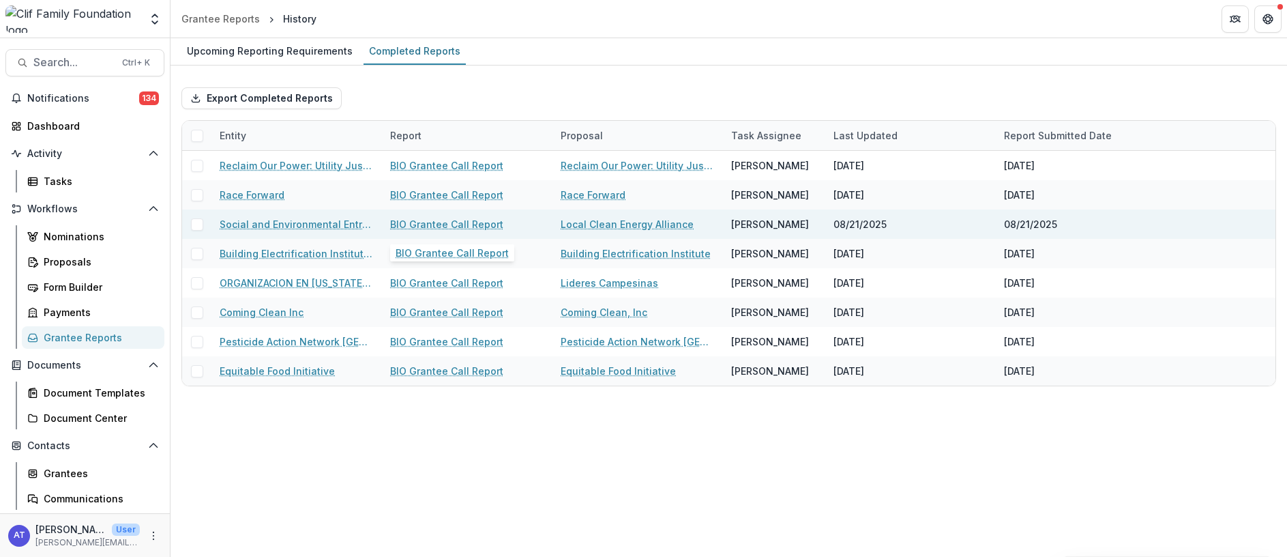
click at [409, 225] on link "BIO Grantee Call Report" at bounding box center [446, 224] width 113 height 14
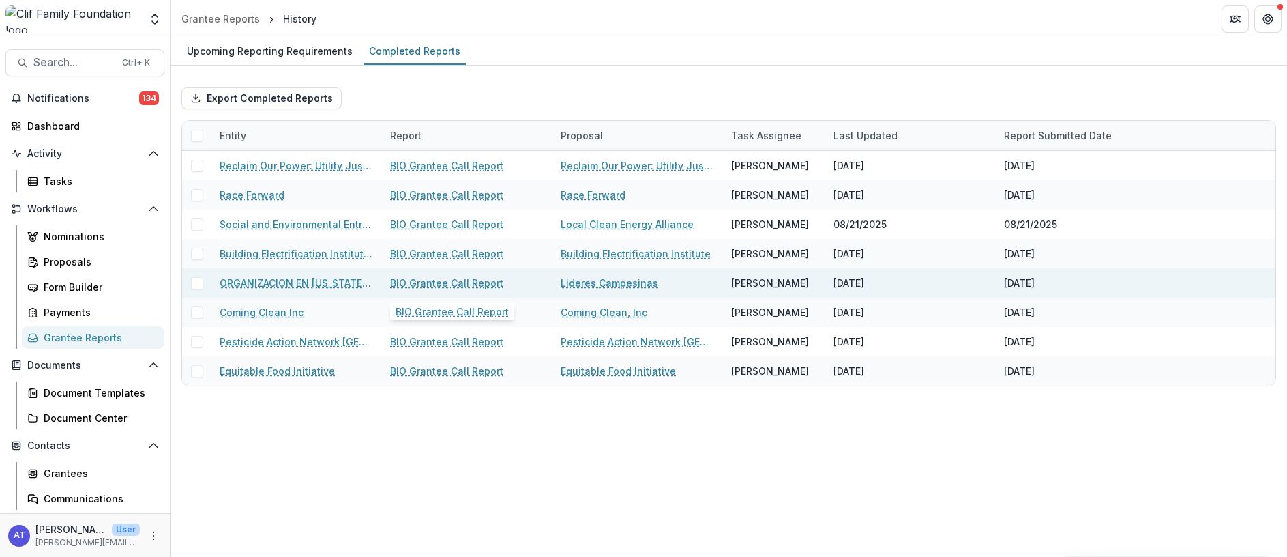
click at [424, 284] on link "BIO Grantee Call Report" at bounding box center [446, 283] width 113 height 14
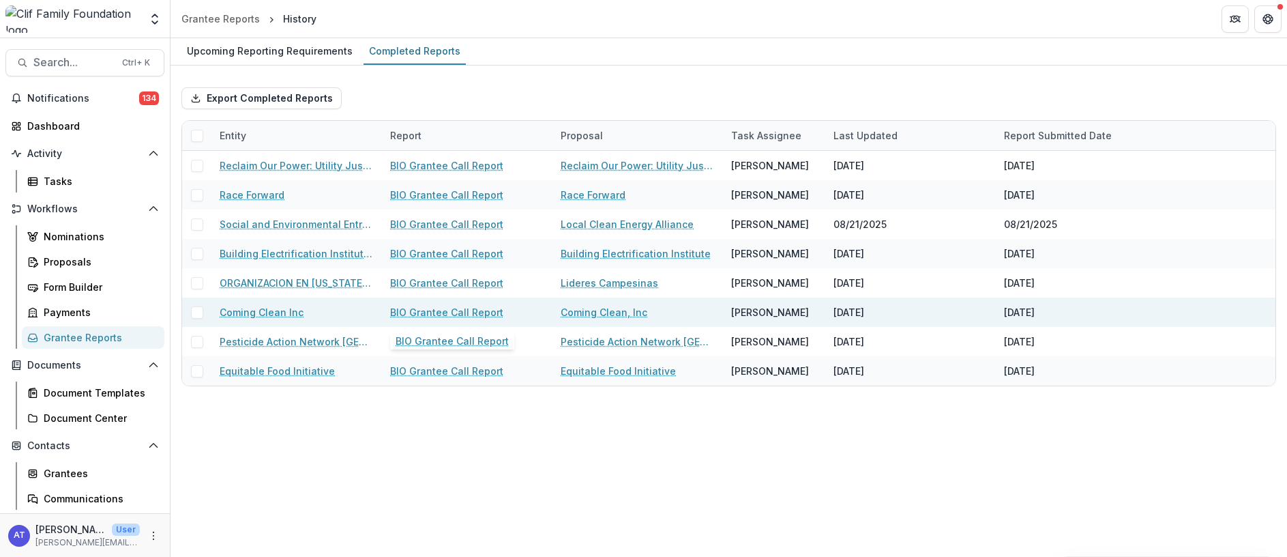
click at [419, 315] on link "BIO Grantee Call Report" at bounding box center [446, 312] width 113 height 14
click at [419, 313] on link "BIO Grantee Call Report" at bounding box center [446, 312] width 113 height 14
